Goal: Task Accomplishment & Management: Manage account settings

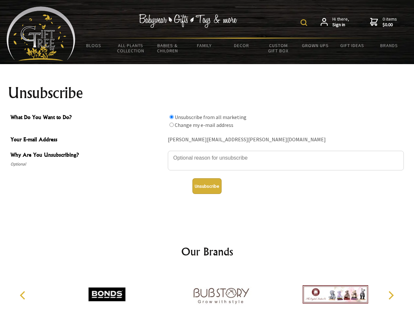
click at [305, 23] on img at bounding box center [303, 22] width 7 height 7
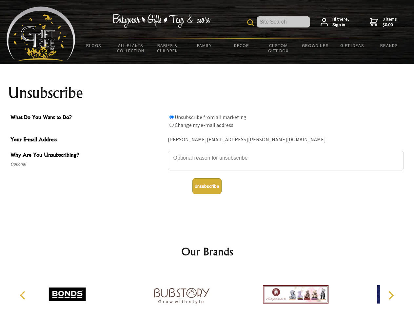
click at [207, 153] on textarea "Why Are You Unsubscribing?" at bounding box center [286, 161] width 236 height 20
click at [171, 117] on input "What Do You Want to Do?" at bounding box center [171, 117] width 4 height 4
click at [171, 125] on input "What Do You Want to Do?" at bounding box center [171, 125] width 4 height 4
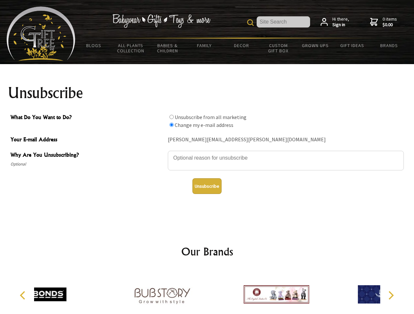
click at [207, 186] on button "Unsubscribe" at bounding box center [206, 187] width 29 height 16
radio input "true"
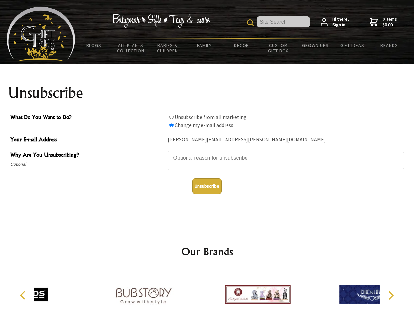
click at [24, 296] on icon "Previous" at bounding box center [23, 296] width 9 height 9
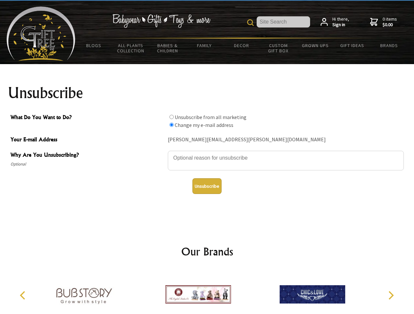
click at [390, 296] on icon "Next" at bounding box center [390, 296] width 9 height 9
